Goal: Task Accomplishment & Management: Use online tool/utility

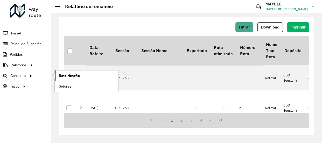
click at [76, 75] on span "Roteirização" at bounding box center [69, 75] width 21 height 5
click at [66, 74] on span "Roteirização" at bounding box center [69, 75] width 21 height 5
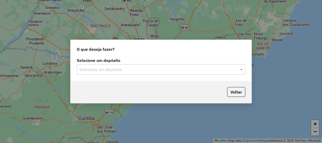
click at [143, 70] on input "text" at bounding box center [155, 70] width 153 height 6
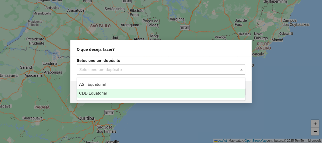
click at [83, 93] on span "CDD Equatorial" at bounding box center [93, 93] width 28 height 4
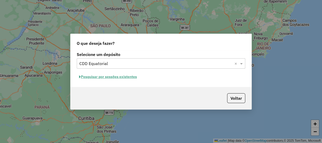
click at [105, 78] on button "Pesquisar por sessões existentes" at bounding box center [108, 77] width 62 height 8
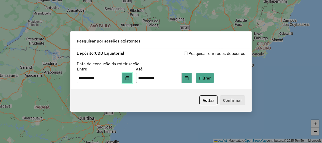
click at [127, 78] on button "Choose Date" at bounding box center [127, 78] width 10 height 10
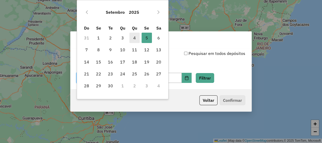
click at [138, 37] on span "4" at bounding box center [134, 38] width 10 height 10
type input "**********"
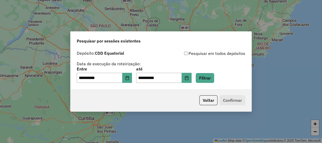
click at [138, 38] on span "Pesquisar por sessões existentes" at bounding box center [109, 41] width 64 height 6
click at [192, 81] on button "Choose Date" at bounding box center [187, 78] width 10 height 10
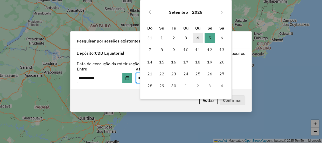
click at [193, 38] on span "4" at bounding box center [198, 38] width 10 height 10
type input "**********"
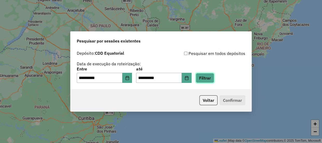
click at [209, 79] on button "Filtrar" at bounding box center [205, 78] width 18 height 10
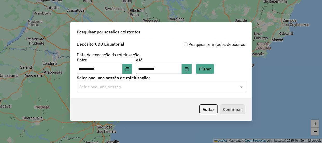
click at [122, 90] on div "Selecione uma sessão" at bounding box center [161, 87] width 169 height 10
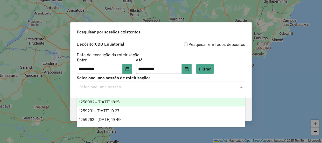
click at [120, 101] on span "1258982 - 04/09/2025 18:15" at bounding box center [99, 102] width 40 height 4
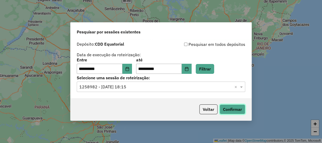
click at [231, 108] on button "Confirmar" at bounding box center [233, 109] width 26 height 10
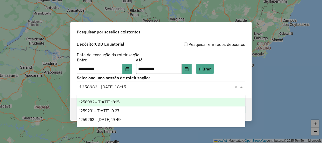
click at [143, 84] on input "text" at bounding box center [155, 87] width 153 height 6
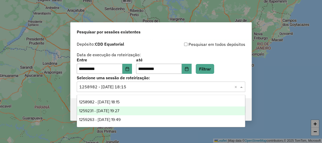
click at [132, 109] on div "1259231 - 04/09/2025 19:27" at bounding box center [161, 111] width 168 height 9
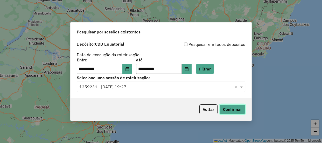
click at [227, 110] on button "Confirmar" at bounding box center [233, 109] width 26 height 10
drag, startPoint x: 175, startPoint y: 87, endPoint x: 160, endPoint y: 94, distance: 16.0
click at [174, 87] on input "text" at bounding box center [155, 87] width 153 height 6
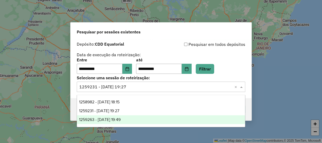
click at [118, 119] on span "1259263 - 04/09/2025 19:49" at bounding box center [99, 119] width 41 height 4
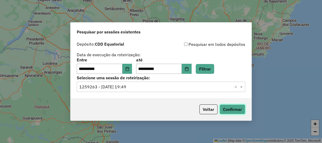
click at [235, 106] on button "Confirmar" at bounding box center [233, 109] width 26 height 10
click at [135, 88] on input "text" at bounding box center [155, 87] width 153 height 6
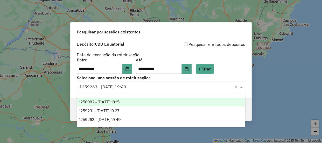
click at [113, 102] on span "1258982 - 04/09/2025 18:15" at bounding box center [99, 102] width 40 height 4
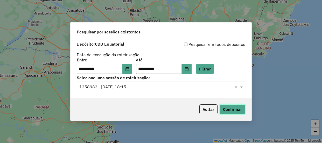
click at [229, 108] on button "Confirmar" at bounding box center [233, 109] width 26 height 10
click at [166, 90] on div "Selecione uma sessão × 1258982 - 04/09/2025 18:15 ×" at bounding box center [161, 87] width 169 height 10
click at [124, 85] on input "text" at bounding box center [155, 87] width 153 height 6
click at [119, 89] on input "text" at bounding box center [155, 87] width 153 height 6
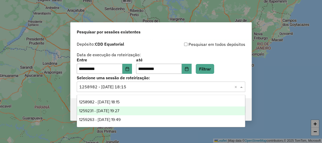
click at [114, 109] on span "1259231 - 04/09/2025 19:27" at bounding box center [99, 111] width 40 height 4
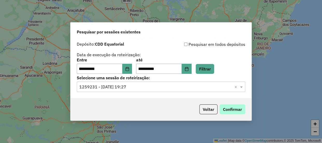
click at [231, 104] on div "Voltar Confirmar" at bounding box center [161, 109] width 181 height 22
click at [231, 108] on button "Confirmar" at bounding box center [233, 109] width 26 height 10
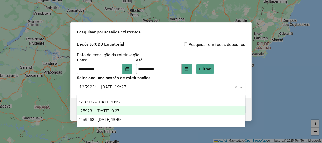
click at [147, 88] on input "text" at bounding box center [155, 87] width 153 height 6
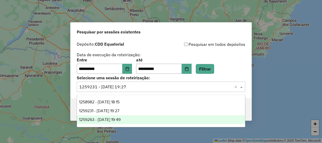
click at [116, 119] on span "1259263 - 04/09/2025 19:49" at bounding box center [99, 119] width 41 height 4
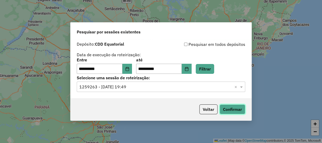
click at [243, 106] on button "Confirmar" at bounding box center [233, 109] width 26 height 10
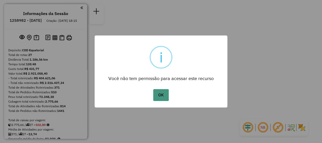
click at [165, 98] on button "OK" at bounding box center [160, 95] width 15 height 12
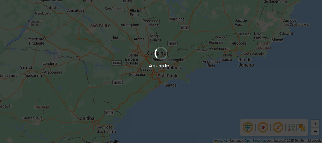
drag, startPoint x: 235, startPoint y: 3, endPoint x: 222, endPoint y: 111, distance: 108.4
click at [222, 111] on div "Aguarde..." at bounding box center [161, 71] width 322 height 143
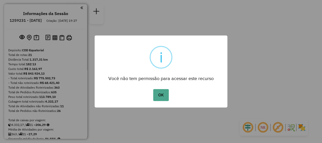
scroll to position [221, 0]
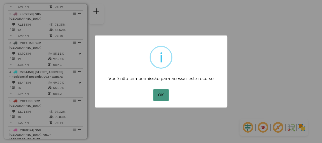
click at [162, 95] on button "OK" at bounding box center [160, 95] width 15 height 12
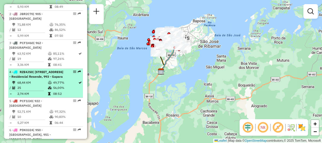
click at [63, 79] on div "4 - RZE4J50 | 990 - Vila Bacanga, 992 - Residencial Resende, 993 - Gapara" at bounding box center [45, 74] width 73 height 9
select select "**********"
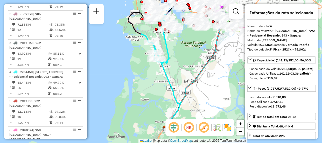
click at [174, 123] on em at bounding box center [173, 127] width 12 height 12
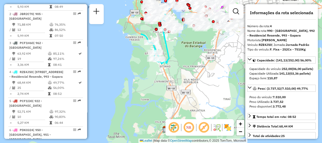
click at [174, 124] on em at bounding box center [173, 127] width 12 height 12
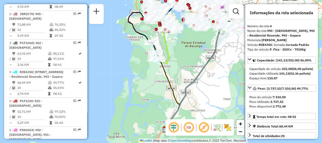
click at [228, 128] on img at bounding box center [228, 127] width 8 height 8
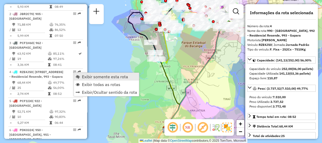
click at [96, 78] on span "Exibir somente esta rota" at bounding box center [105, 77] width 46 height 4
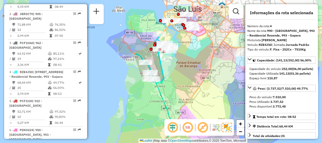
drag, startPoint x: 177, startPoint y: 54, endPoint x: 172, endPoint y: 74, distance: 20.6
click at [172, 74] on div "Janela de atendimento Grade de atendimento Capacidade Transportadoras Veículos …" at bounding box center [161, 71] width 322 height 143
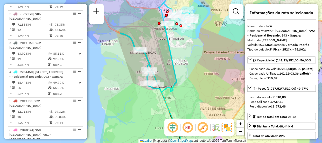
drag, startPoint x: 168, startPoint y: 65, endPoint x: 191, endPoint y: 65, distance: 22.8
click at [191, 65] on div "Janela de atendimento Grade de atendimento Capacidade Transportadoras Veículos …" at bounding box center [161, 71] width 322 height 143
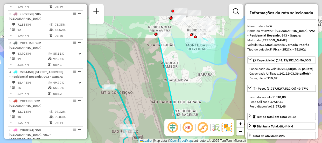
drag, startPoint x: 185, startPoint y: 59, endPoint x: 196, endPoint y: 111, distance: 53.4
click at [196, 111] on div "Janela de atendimento Grade de atendimento Capacidade Transportadoras Veículos …" at bounding box center [161, 71] width 322 height 143
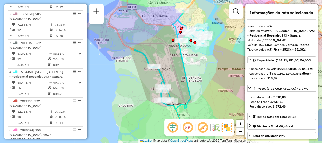
drag, startPoint x: 194, startPoint y: 79, endPoint x: 196, endPoint y: 62, distance: 16.8
click at [196, 62] on div "Janela de atendimento Grade de atendimento Capacidade Transportadoras Veículos …" at bounding box center [161, 71] width 322 height 143
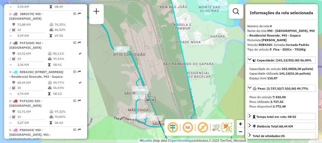
drag, startPoint x: 191, startPoint y: 77, endPoint x: 202, endPoint y: 60, distance: 20.9
click at [202, 60] on div "Janela de atendimento Grade de atendimento Capacidade Transportadoras Veículos …" at bounding box center [161, 71] width 322 height 143
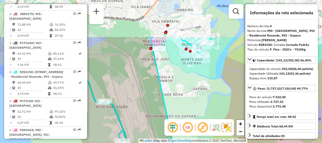
drag, startPoint x: 218, startPoint y: 59, endPoint x: 205, endPoint y: 110, distance: 52.7
click at [205, 111] on div "Janela de atendimento Grade de atendimento Capacidade Transportadoras Veículos …" at bounding box center [161, 71] width 322 height 143
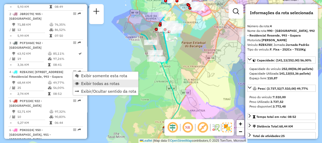
click at [88, 83] on span "Exibir todas as rotas" at bounding box center [100, 83] width 38 height 4
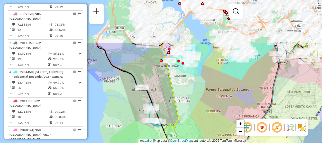
drag, startPoint x: 166, startPoint y: 43, endPoint x: 192, endPoint y: 100, distance: 62.9
click at [192, 100] on div "Janela de atendimento Grade de atendimento Capacidade Transportadoras Veículos …" at bounding box center [161, 71] width 322 height 143
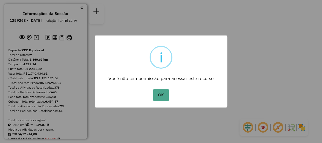
scroll to position [231, 0]
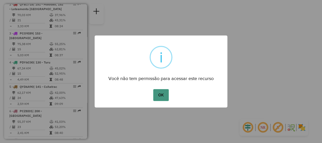
click at [161, 95] on button "OK" at bounding box center [160, 95] width 15 height 12
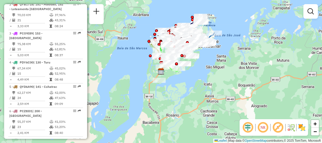
scroll to position [599, 0]
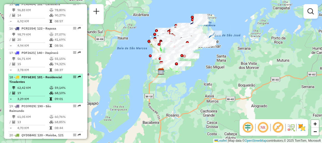
click at [27, 90] on td "19" at bounding box center [33, 92] width 32 height 5
select select "**********"
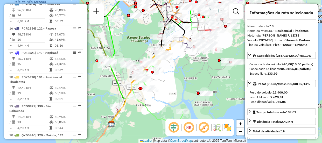
click at [232, 130] on div "NR R" at bounding box center [199, 127] width 68 height 17
click at [227, 129] on img at bounding box center [228, 127] width 8 height 8
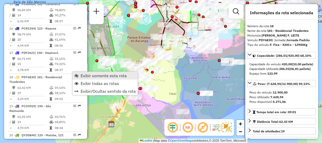
click at [101, 74] on span "Exibir somente esta rota" at bounding box center [104, 76] width 46 height 4
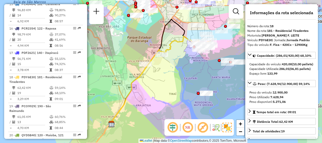
click at [188, 127] on em at bounding box center [187, 127] width 12 height 12
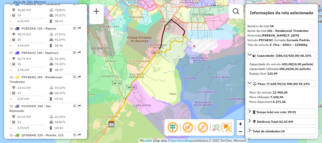
click at [187, 127] on em at bounding box center [187, 127] width 12 height 12
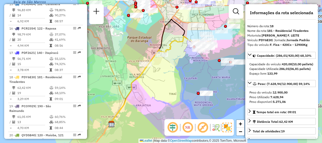
click at [173, 127] on em at bounding box center [172, 127] width 12 height 12
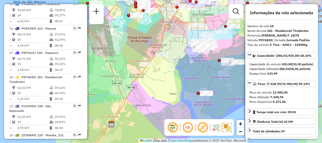
click at [176, 129] on em at bounding box center [172, 127] width 12 height 12
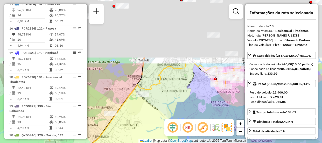
drag, startPoint x: 198, startPoint y: 71, endPoint x: 225, endPoint y: 143, distance: 77.0
click at [225, 143] on div "Janela de atendimento Grade de atendimento Capacidade Transportadoras Veículos …" at bounding box center [161, 71] width 322 height 143
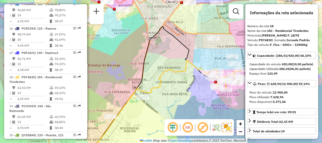
click at [205, 125] on em at bounding box center [203, 127] width 12 height 12
click at [189, 126] on em at bounding box center [187, 127] width 12 height 12
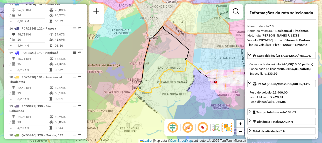
click at [176, 128] on em at bounding box center [172, 127] width 12 height 12
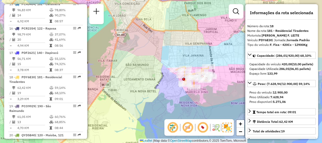
drag, startPoint x: 235, startPoint y: 99, endPoint x: 203, endPoint y: 95, distance: 33.1
click at [203, 95] on div "Janela de atendimento Grade de atendimento Capacidade Transportadoras Veículos …" at bounding box center [161, 71] width 322 height 143
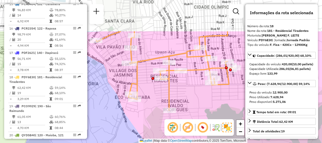
drag, startPoint x: 202, startPoint y: 71, endPoint x: 211, endPoint y: 115, distance: 44.9
click at [211, 115] on div "Janela de atendimento Grade de atendimento Capacidade Transportadoras Veículos …" at bounding box center [161, 71] width 322 height 143
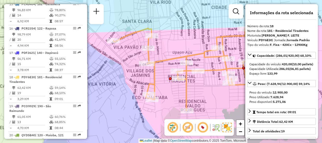
drag, startPoint x: 212, startPoint y: 102, endPoint x: 230, endPoint y: 103, distance: 17.6
click at [230, 103] on div "Janela de atendimento Grade de atendimento Capacidade Transportadoras Veículos …" at bounding box center [161, 71] width 322 height 143
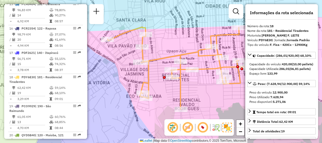
drag, startPoint x: 220, startPoint y: 99, endPoint x: 214, endPoint y: 98, distance: 6.1
click at [214, 98] on div "Janela de atendimento Grade de atendimento Capacidade Transportadoras Veículos …" at bounding box center [161, 71] width 322 height 143
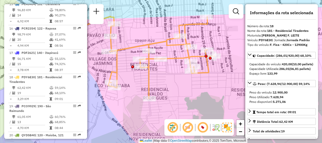
drag, startPoint x: 210, startPoint y: 109, endPoint x: 178, endPoint y: 99, distance: 33.4
click at [178, 99] on div "Janela de atendimento Grade de atendimento Capacidade Transportadoras Veículos …" at bounding box center [161, 71] width 322 height 143
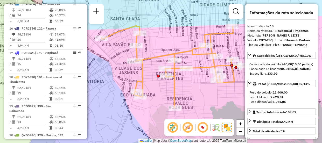
drag, startPoint x: 183, startPoint y: 79, endPoint x: 209, endPoint y: 88, distance: 27.3
click at [209, 88] on div "Janela de atendimento Grade de atendimento Capacidade Transportadoras Veículos …" at bounding box center [161, 71] width 322 height 143
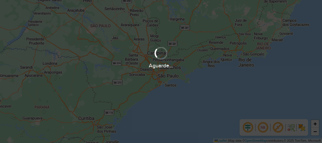
drag, startPoint x: 302, startPoint y: 0, endPoint x: 173, endPoint y: 13, distance: 129.2
click at [173, 13] on div "Aguarde..." at bounding box center [161, 71] width 322 height 143
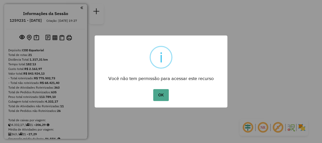
scroll to position [478, 0]
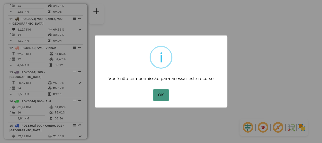
click at [161, 100] on button "OK" at bounding box center [160, 95] width 15 height 12
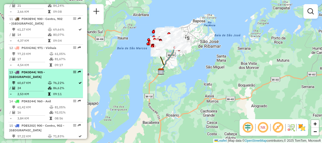
click at [59, 92] on td "09:11" at bounding box center [65, 94] width 25 height 5
select select "**********"
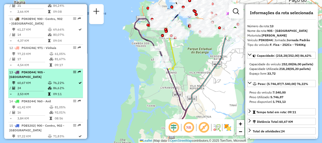
click at [73, 72] on em at bounding box center [74, 72] width 3 height 3
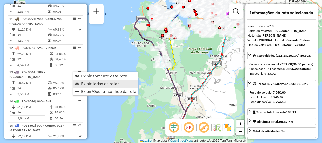
click at [83, 83] on span "Exibir todas as rotas" at bounding box center [100, 84] width 38 height 4
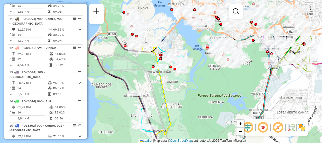
drag, startPoint x: 190, startPoint y: 43, endPoint x: 210, endPoint y: 93, distance: 54.3
click at [210, 93] on div "Janela de atendimento Grade de atendimento Capacidade Transportadoras Veículos …" at bounding box center [161, 71] width 322 height 143
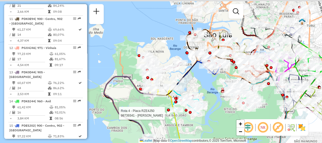
drag, startPoint x: 178, startPoint y: 75, endPoint x: 192, endPoint y: 117, distance: 43.8
click at [192, 116] on div at bounding box center [198, 113] width 13 height 5
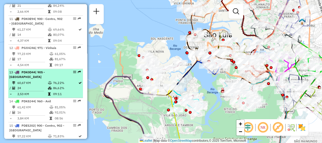
select select "**********"
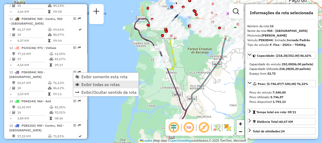
click at [89, 86] on span "Exibir todas as rotas" at bounding box center [100, 84] width 38 height 4
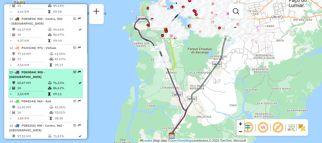
select select "**********"
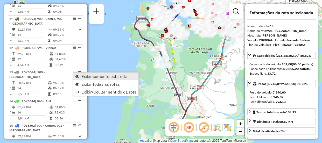
click at [91, 78] on span "Exibir somente esta rota" at bounding box center [104, 76] width 46 height 4
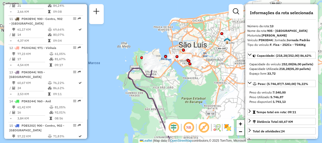
drag, startPoint x: 172, startPoint y: 82, endPoint x: 166, endPoint y: 135, distance: 52.8
click at [166, 135] on hb-router-mapa "Informações da Sessão 1259231 - [DATE] Criação: [DATE] 19:27 Depósito: CDD Equa…" at bounding box center [161, 71] width 322 height 143
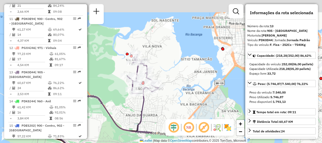
drag, startPoint x: 159, startPoint y: 71, endPoint x: 166, endPoint y: 96, distance: 25.6
click at [166, 96] on div "Janela de atendimento Grade de atendimento Capacidade Transportadoras Veículos …" at bounding box center [161, 71] width 322 height 143
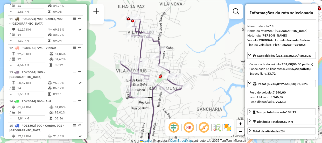
drag, startPoint x: 164, startPoint y: 71, endPoint x: 192, endPoint y: 71, distance: 27.8
click at [192, 71] on div "Janela de atendimento Grade de atendimento Capacidade Transportadoras Veículos …" at bounding box center [161, 71] width 322 height 143
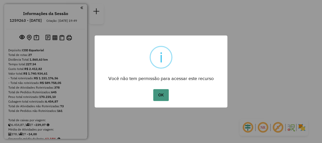
click at [159, 99] on button "OK" at bounding box center [160, 95] width 15 height 12
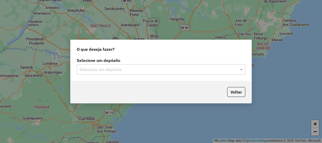
click at [129, 72] on input "text" at bounding box center [155, 70] width 153 height 6
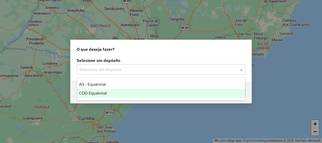
click at [94, 94] on span "CDD Equatorial" at bounding box center [93, 93] width 28 height 4
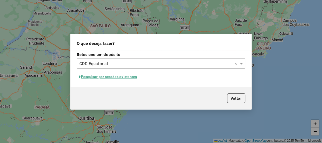
click at [121, 77] on button "Pesquisar por sessões existentes" at bounding box center [108, 77] width 62 height 8
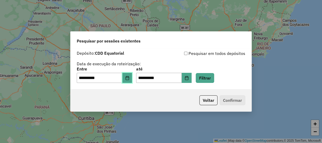
click at [129, 78] on icon "Choose Date" at bounding box center [127, 78] width 4 height 4
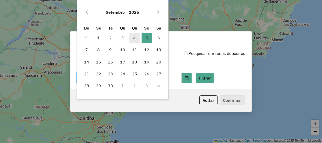
click at [135, 39] on span "4" at bounding box center [134, 38] width 10 height 10
type input "**********"
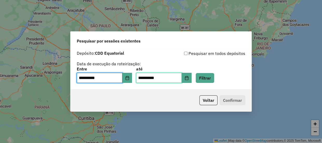
click at [182, 76] on input "**********" at bounding box center [159, 78] width 46 height 10
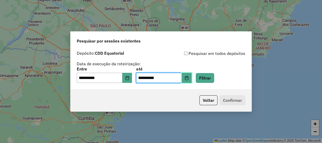
click at [188, 77] on icon "Choose Date" at bounding box center [186, 78] width 3 height 4
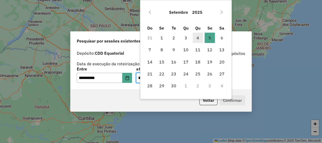
click at [197, 38] on span "4" at bounding box center [198, 38] width 10 height 10
type input "**********"
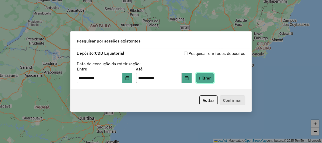
click at [214, 77] on button "Filtrar" at bounding box center [205, 78] width 18 height 10
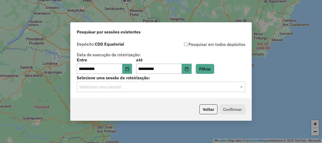
click at [102, 88] on input "text" at bounding box center [155, 87] width 153 height 6
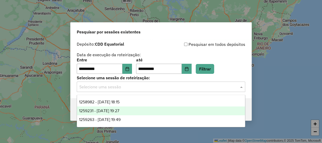
click at [106, 107] on div "1259231 - [DATE] 19:27" at bounding box center [161, 111] width 168 height 9
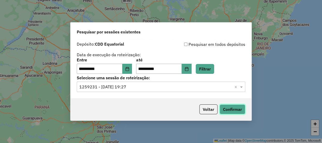
click at [229, 108] on button "Confirmar" at bounding box center [233, 109] width 26 height 10
click at [145, 86] on input "text" at bounding box center [155, 87] width 153 height 6
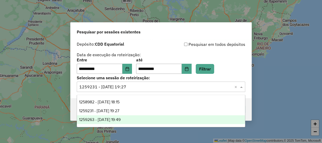
click at [121, 120] on span "1259263 - [DATE] 19:49" at bounding box center [99, 119] width 41 height 4
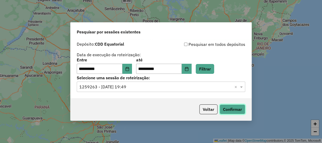
click at [242, 109] on button "Confirmar" at bounding box center [233, 109] width 26 height 10
click at [153, 90] on input "text" at bounding box center [155, 87] width 153 height 6
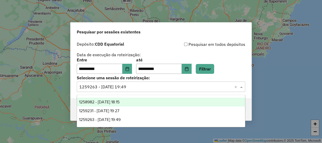
click at [120, 100] on span "1258982 - [DATE] 18:15" at bounding box center [99, 102] width 40 height 4
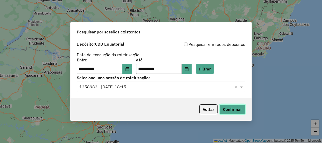
click at [235, 107] on button "Confirmar" at bounding box center [233, 109] width 26 height 10
click at [174, 86] on input "text" at bounding box center [155, 87] width 153 height 6
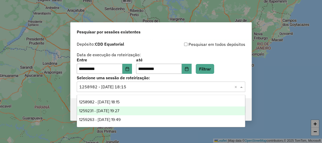
click at [87, 111] on span "1259231 - [DATE] 19:27" at bounding box center [99, 111] width 40 height 4
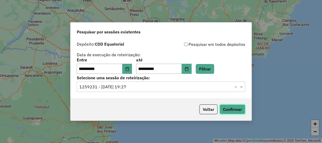
click at [234, 106] on button "Confirmar" at bounding box center [233, 109] width 26 height 10
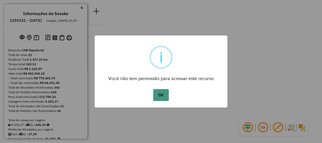
click at [163, 94] on button "OK" at bounding box center [160, 95] width 15 height 12
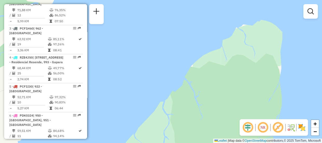
scroll to position [671, 0]
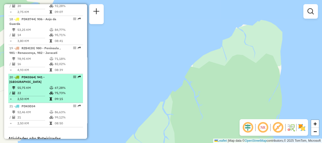
click at [31, 90] on td "22" at bounding box center [33, 92] width 32 height 5
select select "**********"
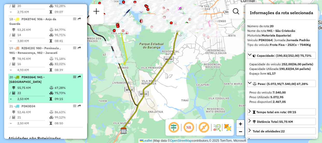
click at [73, 75] on em at bounding box center [74, 76] width 3 height 3
click at [74, 75] on em at bounding box center [74, 76] width 3 height 3
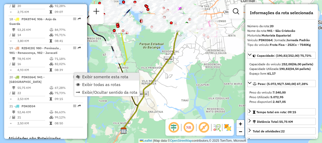
click at [88, 80] on link "Exibir somente esta rota" at bounding box center [106, 77] width 65 height 8
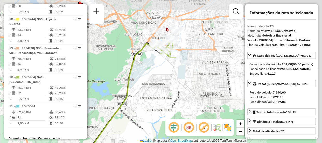
drag, startPoint x: 198, startPoint y: 41, endPoint x: 156, endPoint y: 97, distance: 70.1
click at [153, 99] on div "Janela de atendimento Grade de atendimento Capacidade Transportadoras Veículos …" at bounding box center [161, 71] width 322 height 143
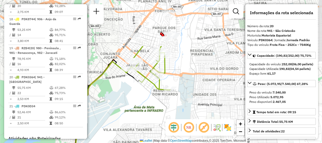
drag, startPoint x: 169, startPoint y: 55, endPoint x: 164, endPoint y: 116, distance: 60.6
click at [164, 116] on div "Janela de atendimento Grade de atendimento Capacidade Transportadoras Veículos …" at bounding box center [161, 71] width 322 height 143
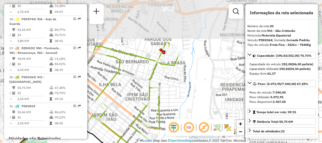
drag, startPoint x: 182, startPoint y: 71, endPoint x: 197, endPoint y: 128, distance: 58.5
click at [199, 128] on hb-router-mapa "Informações da Sessão 1259231 - [DATE] Criação: [DATE] 19:27 Depósito: CDD Equa…" at bounding box center [161, 71] width 322 height 143
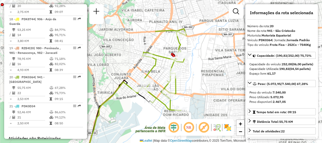
click at [201, 127] on em at bounding box center [204, 127] width 12 height 12
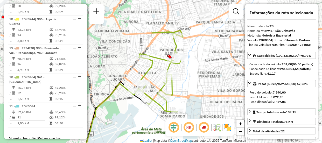
click at [171, 130] on em at bounding box center [173, 127] width 12 height 12
click at [189, 126] on em at bounding box center [189, 127] width 12 height 12
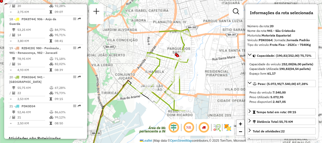
drag, startPoint x: 193, startPoint y: 82, endPoint x: 200, endPoint y: 81, distance: 7.3
click at [200, 81] on div "Janela de atendimento Grade de atendimento Capacidade Transportadoras Veículos …" at bounding box center [161, 71] width 322 height 143
